Goal: Book appointment/travel/reservation

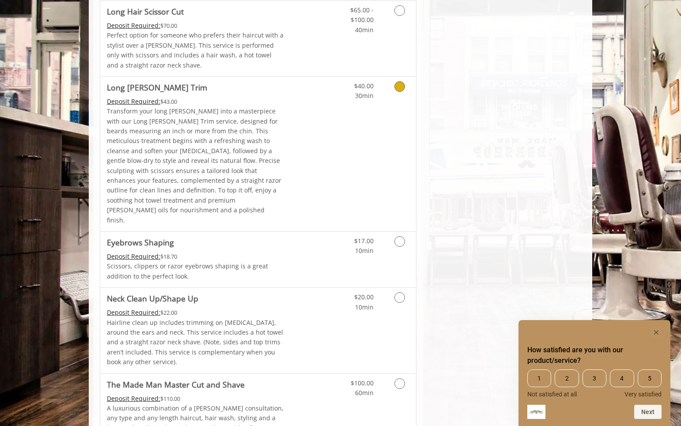
scroll to position [1203, 0]
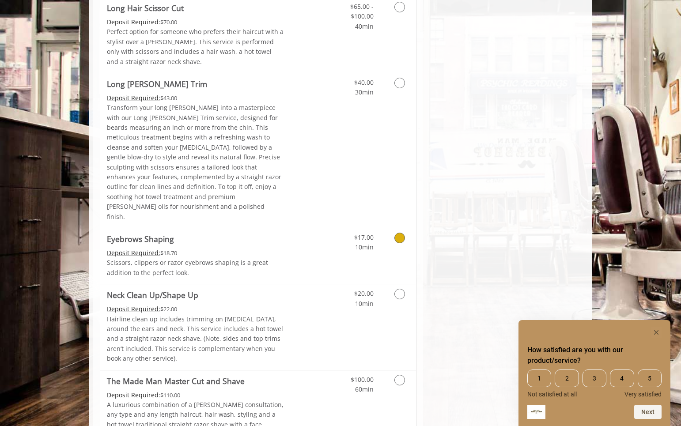
click at [373, 243] on span "10min" at bounding box center [364, 247] width 19 height 8
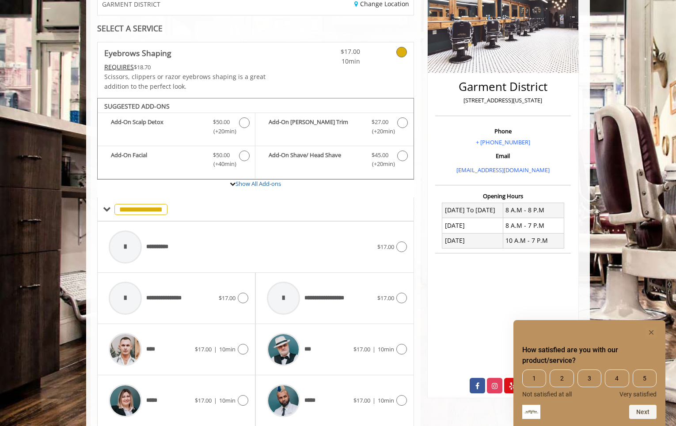
scroll to position [156, 0]
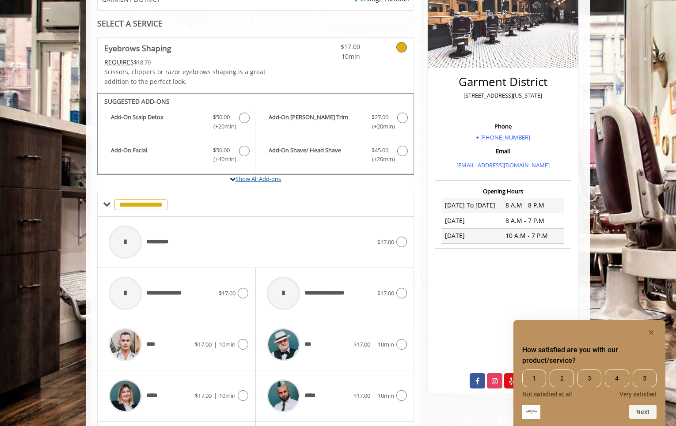
click at [251, 176] on link "Show All Add-ons" at bounding box center [257, 179] width 45 height 8
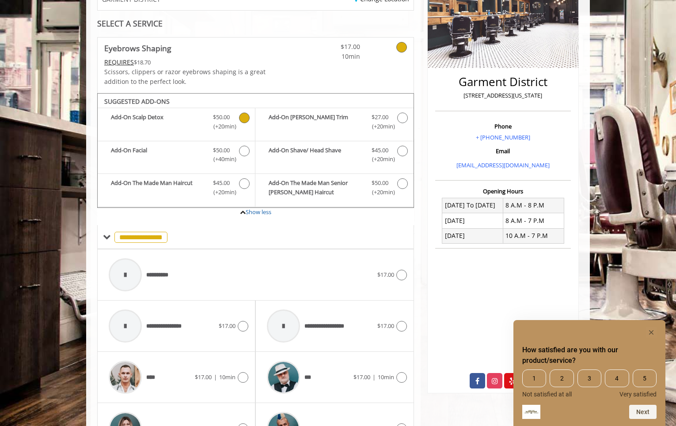
click at [159, 120] on b "Add-On Scalp Detox" at bounding box center [157, 122] width 93 height 19
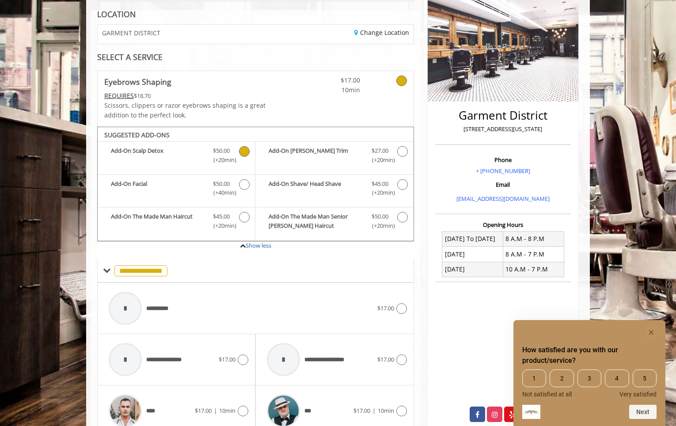
scroll to position [96, 0]
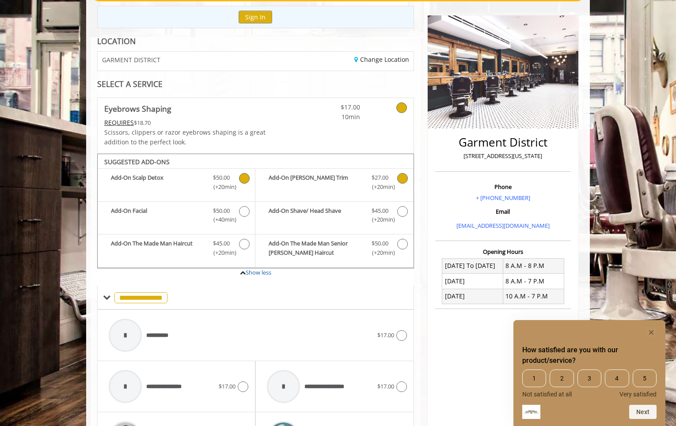
click at [349, 183] on b "Add-On Beard Trim" at bounding box center [316, 182] width 94 height 19
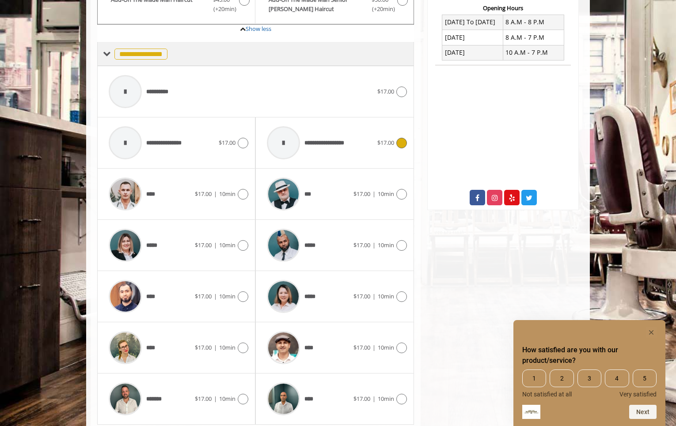
scroll to position [369, 0]
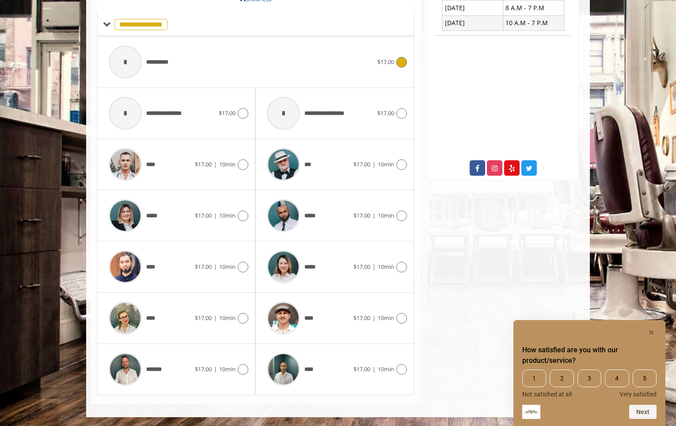
click at [366, 61] on div "**********" at bounding box center [240, 62] width 273 height 42
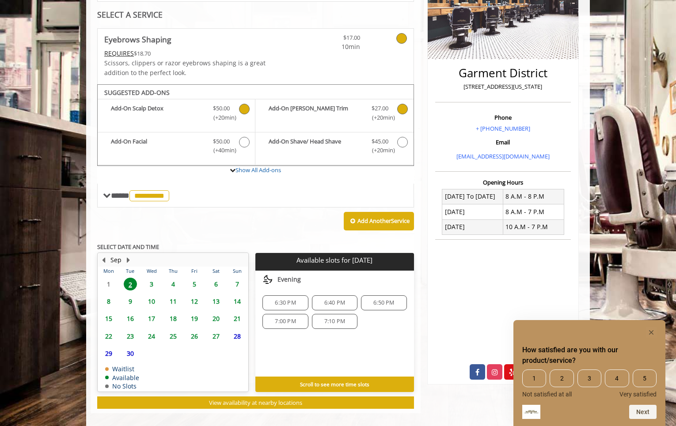
scroll to position [174, 0]
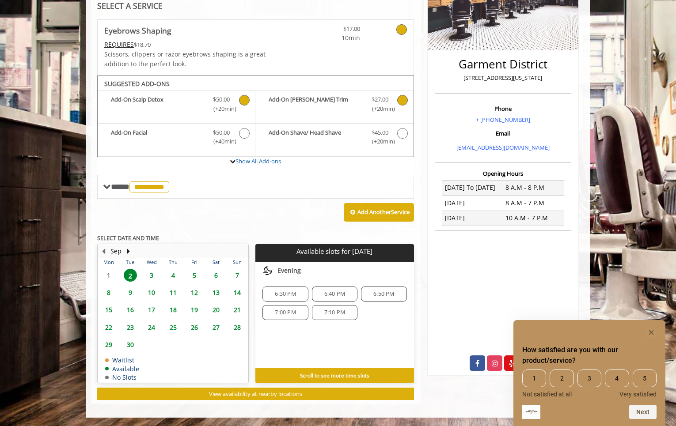
click at [284, 291] on span "6:30 PM" at bounding box center [285, 294] width 21 height 7
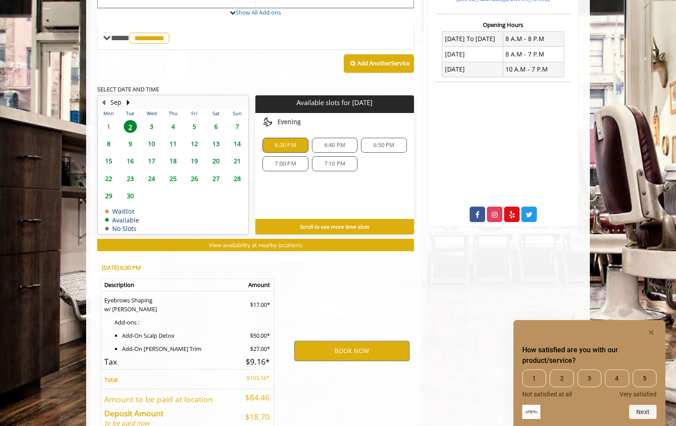
scroll to position [373, 0]
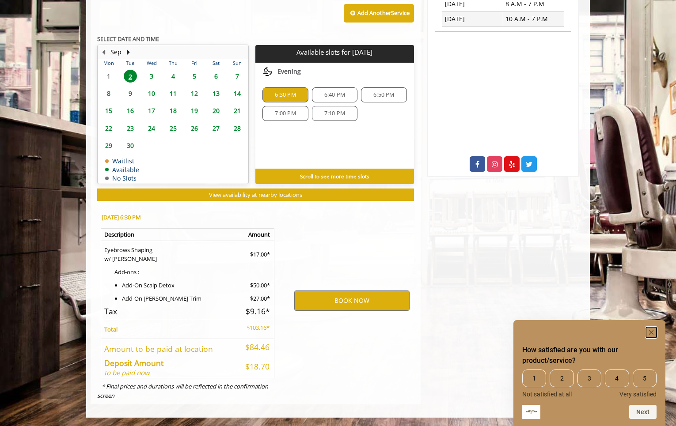
click at [653, 334] on icon "Hide survey" at bounding box center [651, 332] width 4 height 4
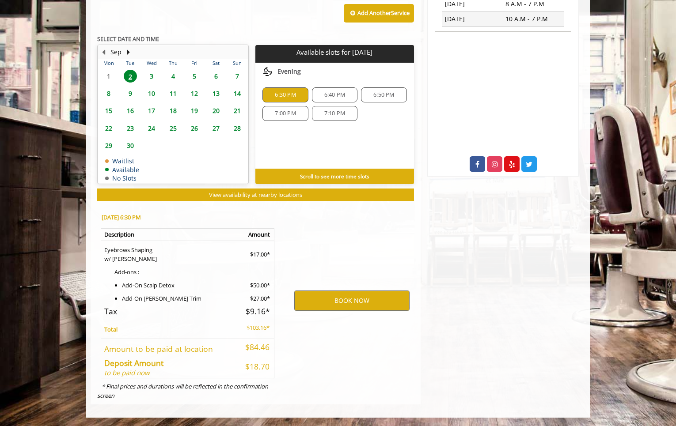
click at [319, 242] on div "BOOK NOW" at bounding box center [351, 300] width 137 height 190
click at [76, 193] on body "**********" at bounding box center [338, 56] width 676 height 723
click at [35, 239] on body "**********" at bounding box center [338, 56] width 676 height 723
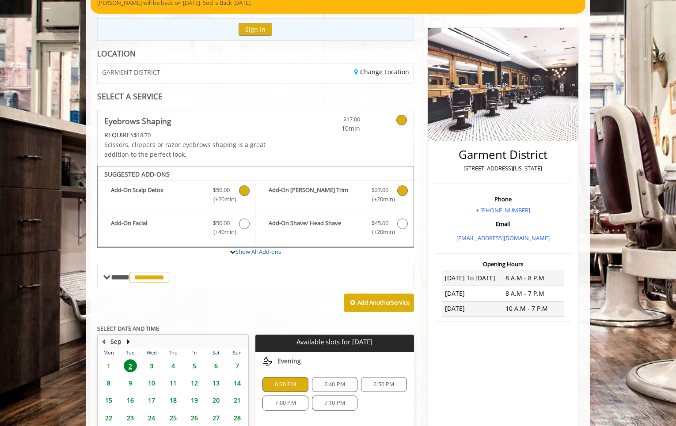
scroll to position [79, 0]
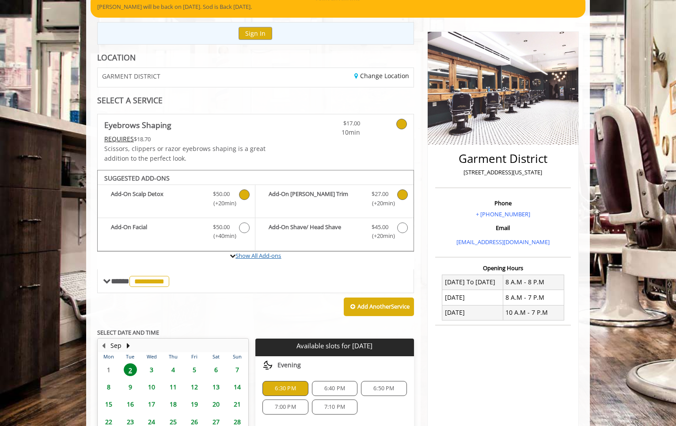
click at [258, 259] on link "Show All Add-ons" at bounding box center [257, 256] width 45 height 8
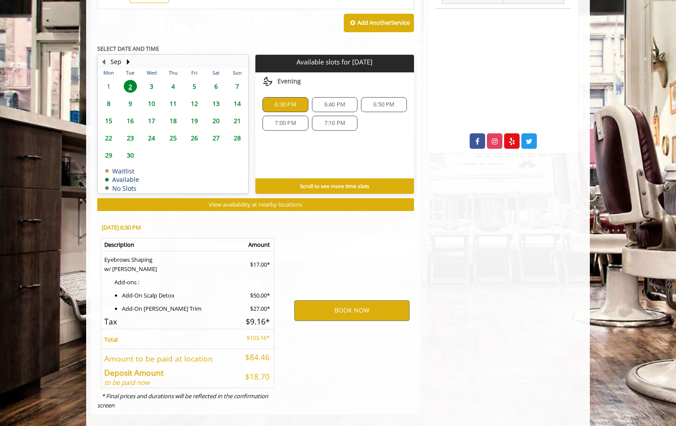
scroll to position [405, 0]
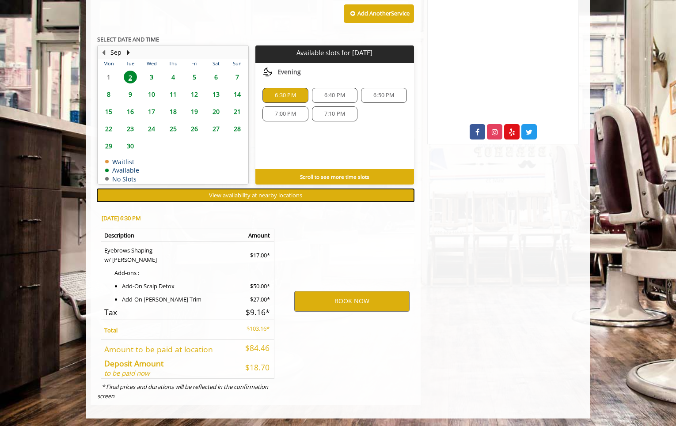
click at [280, 198] on span "View availability at nearby locations" at bounding box center [255, 195] width 93 height 8
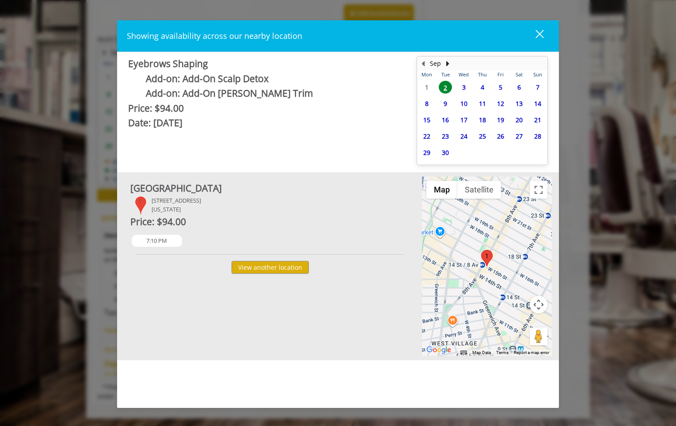
click at [541, 35] on div "close dialog" at bounding box center [539, 34] width 8 height 8
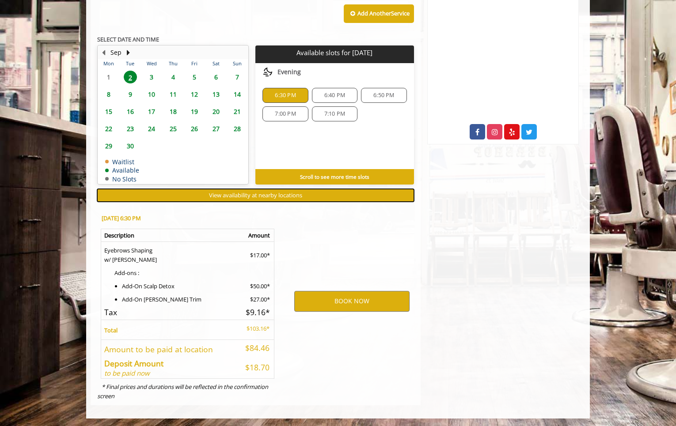
scroll to position [406, 0]
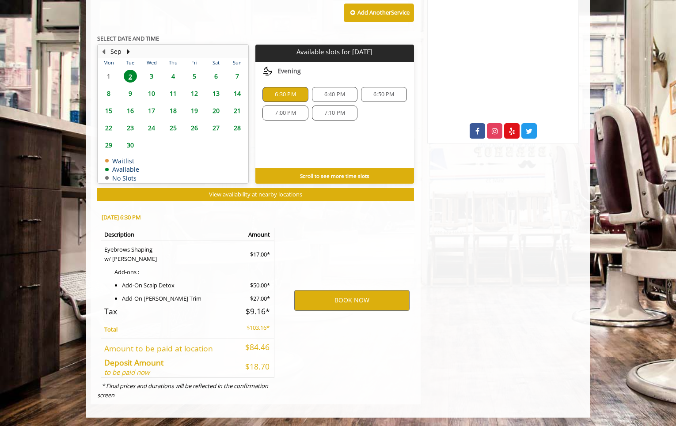
click at [337, 281] on div "BOOK NOW" at bounding box center [351, 300] width 137 height 190
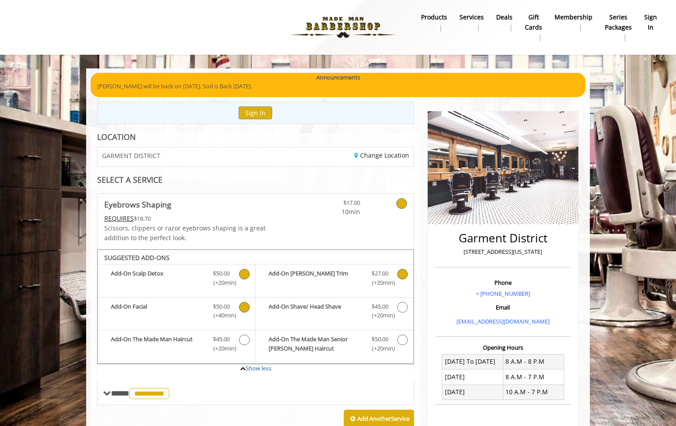
click at [250, 304] on span "Eyebrows Shaping Add-onS" at bounding box center [244, 311] width 11 height 19
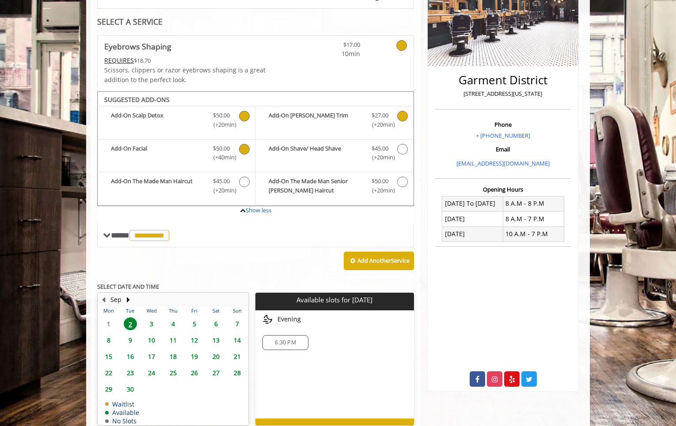
scroll to position [201, 0]
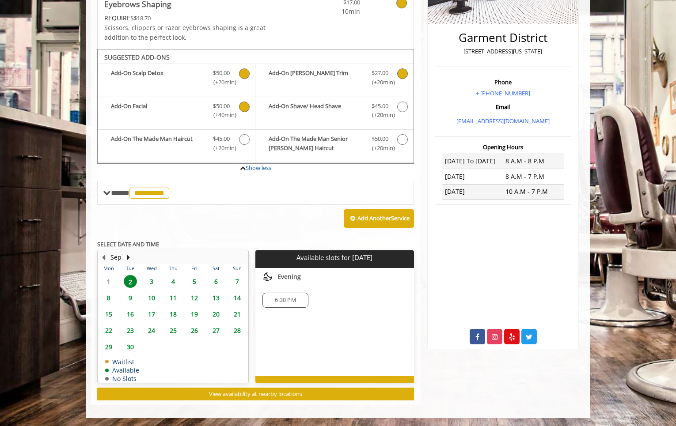
click at [273, 295] on div "6:30 PM" at bounding box center [284, 300] width 45 height 15
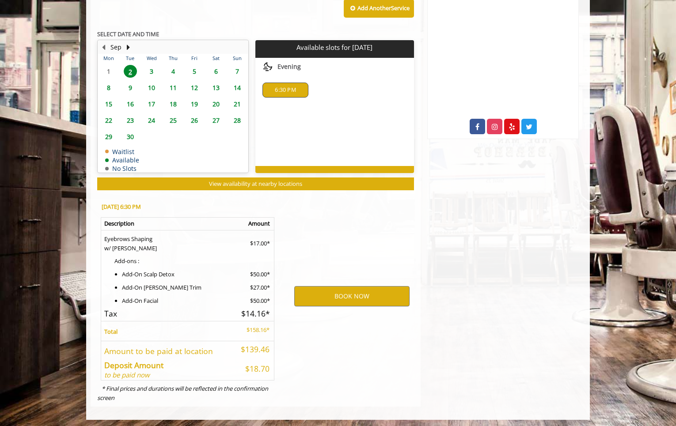
scroll to position [413, 0]
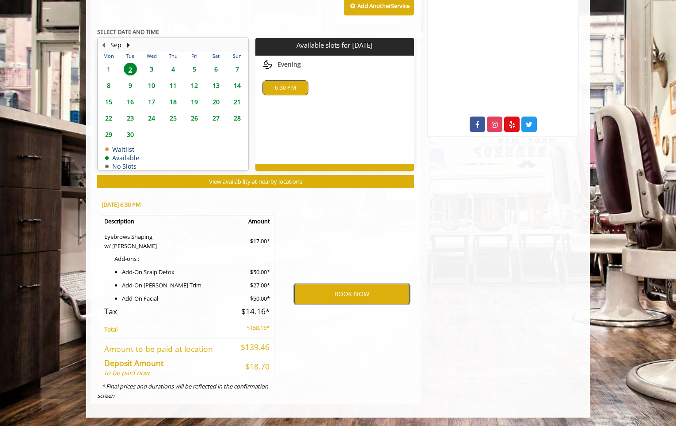
click at [340, 301] on button "BOOK NOW" at bounding box center [351, 294] width 115 height 20
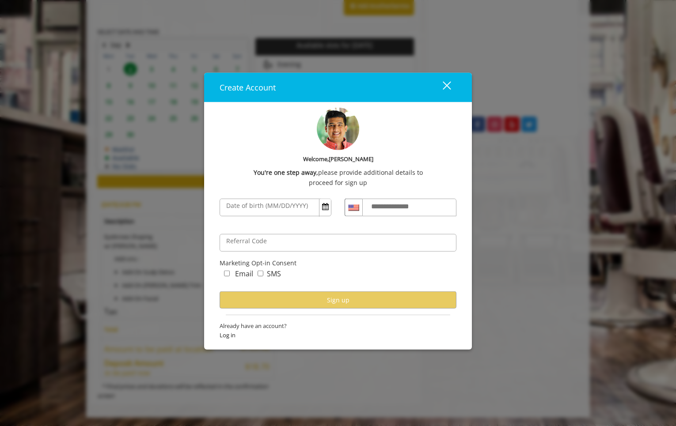
click at [378, 205] on label "**********" at bounding box center [399, 206] width 64 height 11
click at [378, 205] on input "**********" at bounding box center [409, 208] width 94 height 18
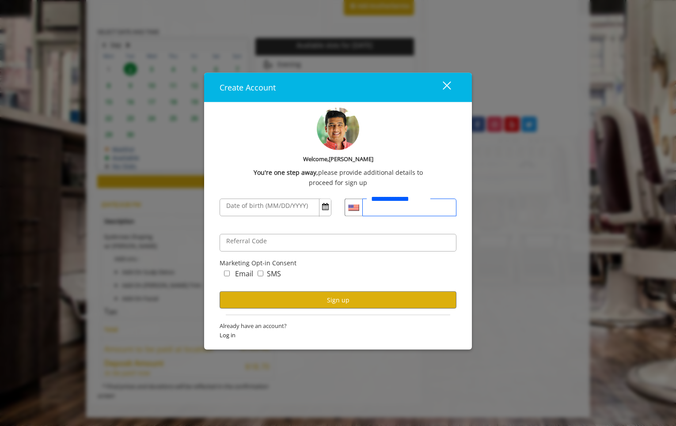
type input "**********"
click at [289, 303] on button "Sign up" at bounding box center [337, 299] width 237 height 17
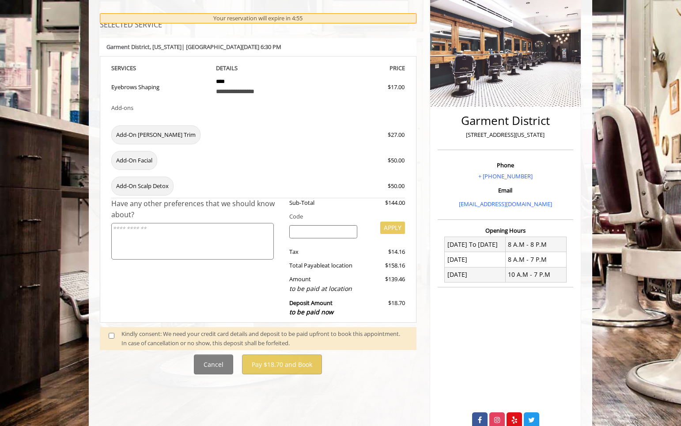
scroll to position [121, 0]
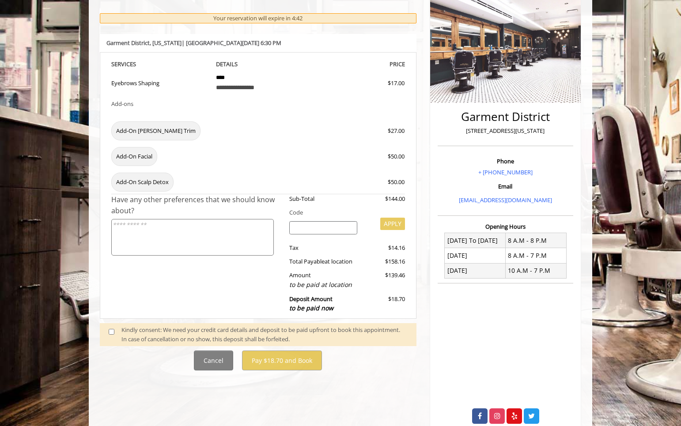
click at [166, 336] on div "Kindly consent: We need your credit card details and deposit to be paid upfront…" at bounding box center [264, 334] width 286 height 19
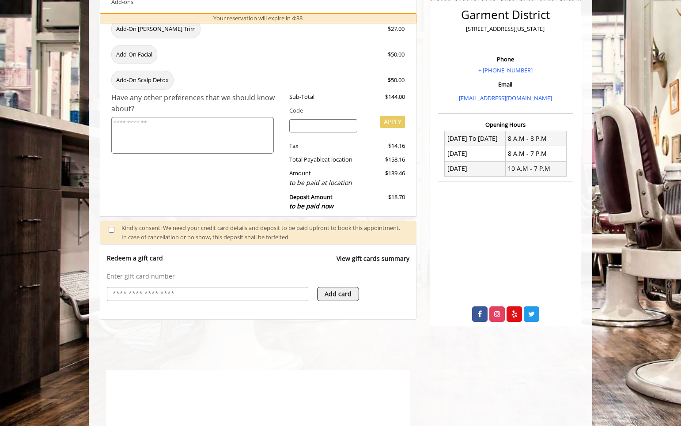
scroll to position [0, 0]
select select "***"
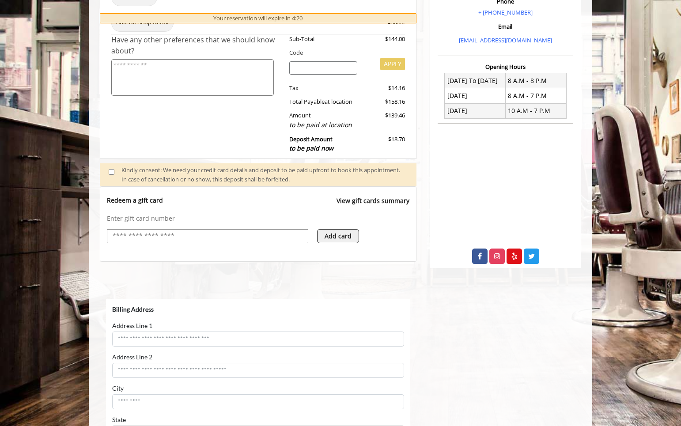
scroll to position [275, 0]
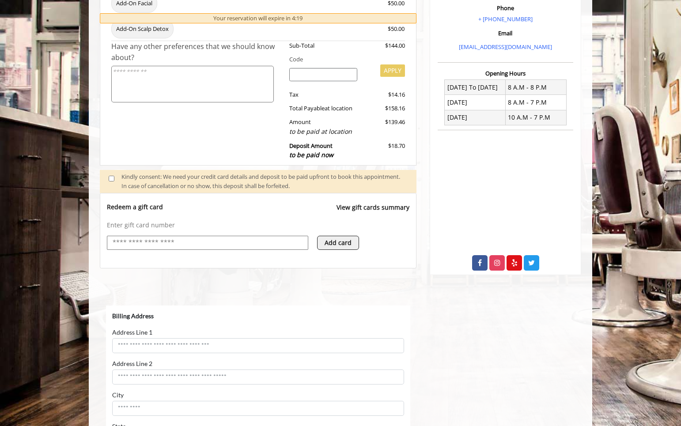
click at [194, 246] on input "text" at bounding box center [208, 243] width 192 height 11
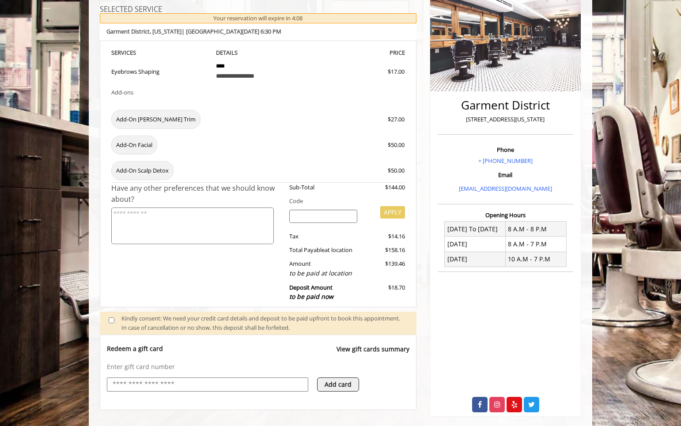
scroll to position [111, 0]
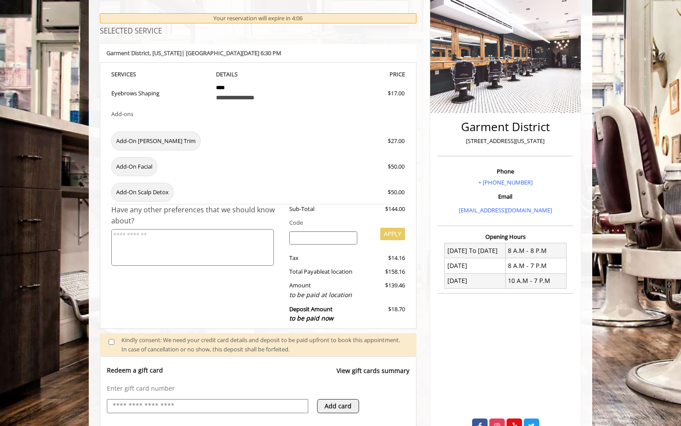
drag, startPoint x: 409, startPoint y: 284, endPoint x: 330, endPoint y: 284, distance: 78.6
click at [329, 284] on div "**********" at bounding box center [258, 195] width 317 height 267
click at [330, 284] on div "Amount to be paid at location" at bounding box center [324, 290] width 82 height 19
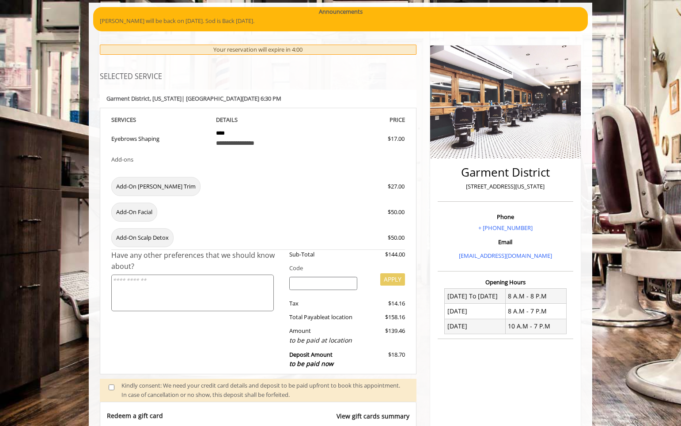
scroll to position [0, 0]
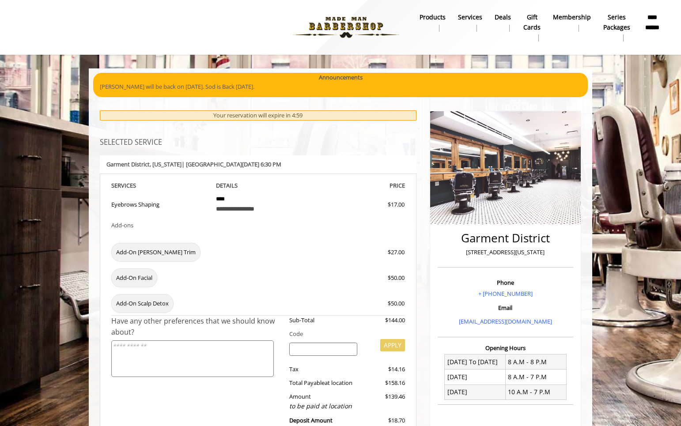
click at [482, 22] on b "Services" at bounding box center [470, 17] width 24 height 10
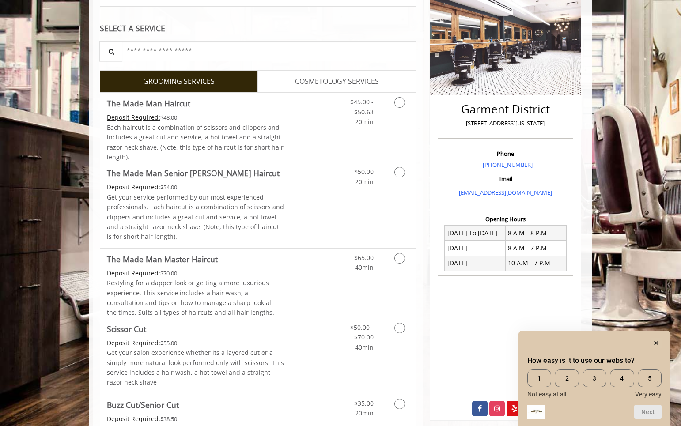
scroll to position [130, 0]
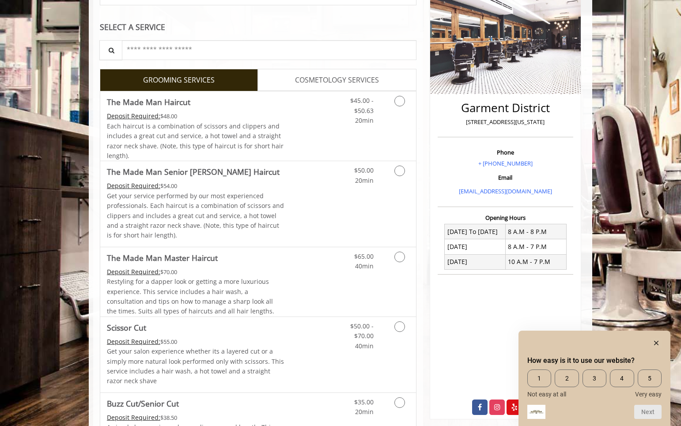
click at [335, 76] on span "COSMETOLOGY SERVICES" at bounding box center [337, 80] width 84 height 11
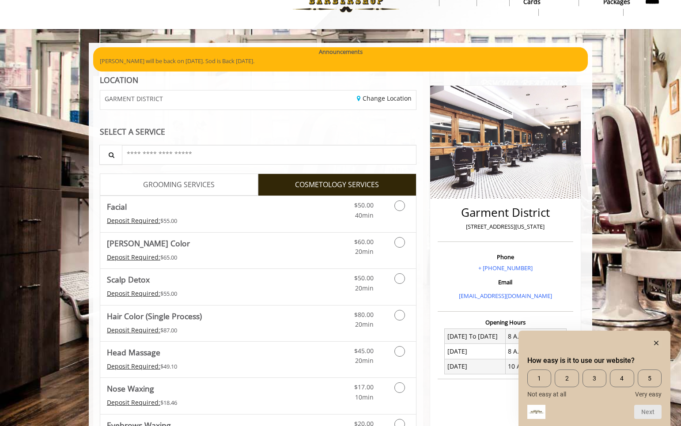
scroll to position [0, 0]
